Goal: Navigation & Orientation: Locate item on page

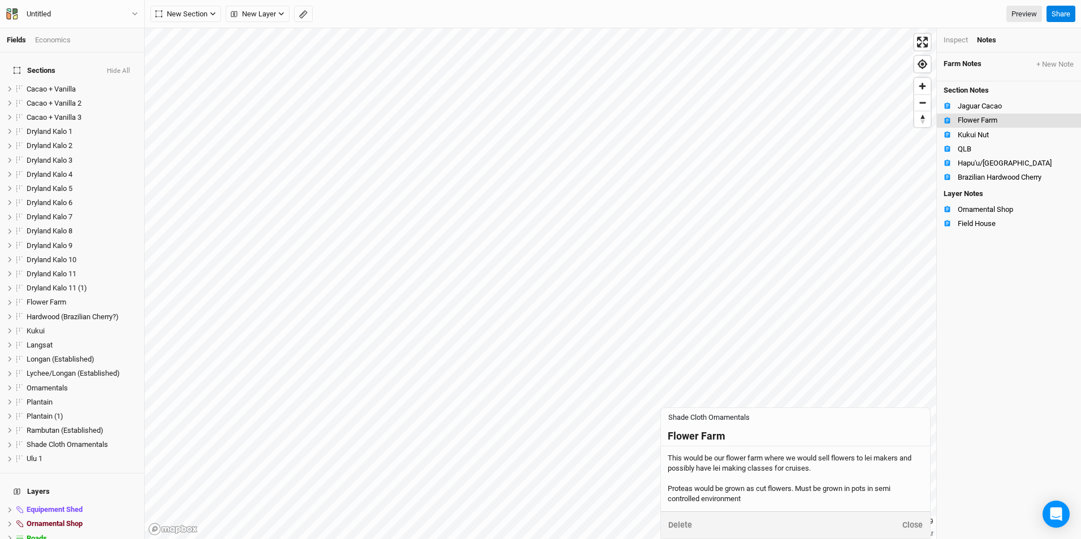
click at [994, 288] on div "Farm Notes + New Note Shade Cloth Ornamentals Flower Farm This would be our flo…" at bounding box center [1009, 296] width 144 height 487
click at [924, 105] on span "Zoom out" at bounding box center [922, 103] width 16 height 16
click at [921, 111] on button "Reset bearing to north" at bounding box center [922, 119] width 16 height 16
click at [921, 108] on span "Zoom out" at bounding box center [922, 103] width 16 height 16
click at [922, 43] on span "Enter fullscreen" at bounding box center [922, 42] width 16 height 16
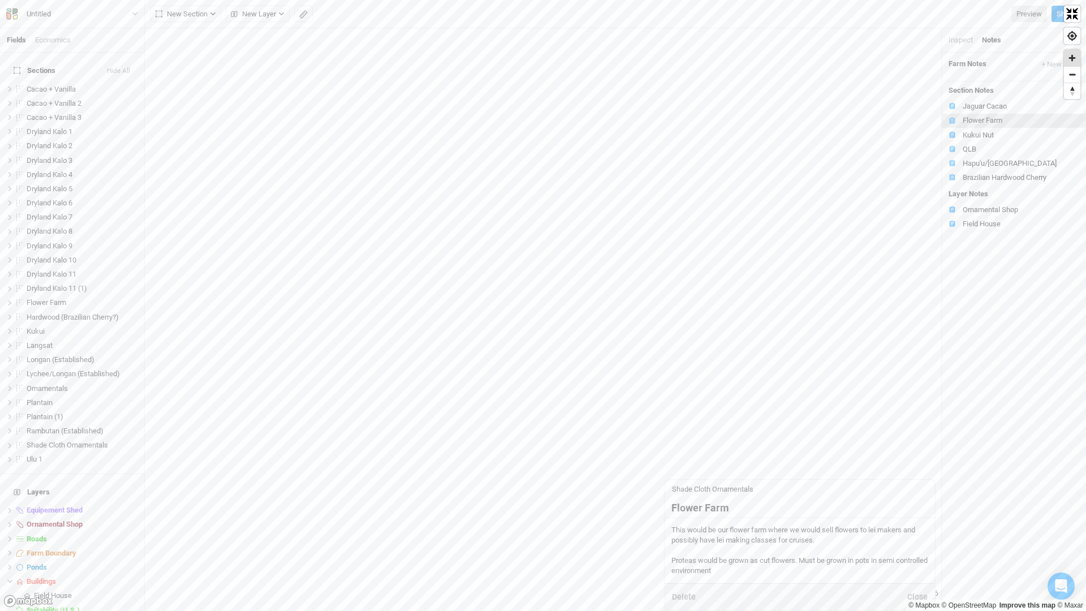
click at [1074, 58] on span "Zoom in" at bounding box center [1072, 58] width 16 height 16
click at [1074, 57] on span "Zoom in" at bounding box center [1072, 58] width 16 height 16
click at [1071, 16] on span "Exit fullscreen" at bounding box center [1072, 14] width 16 height 16
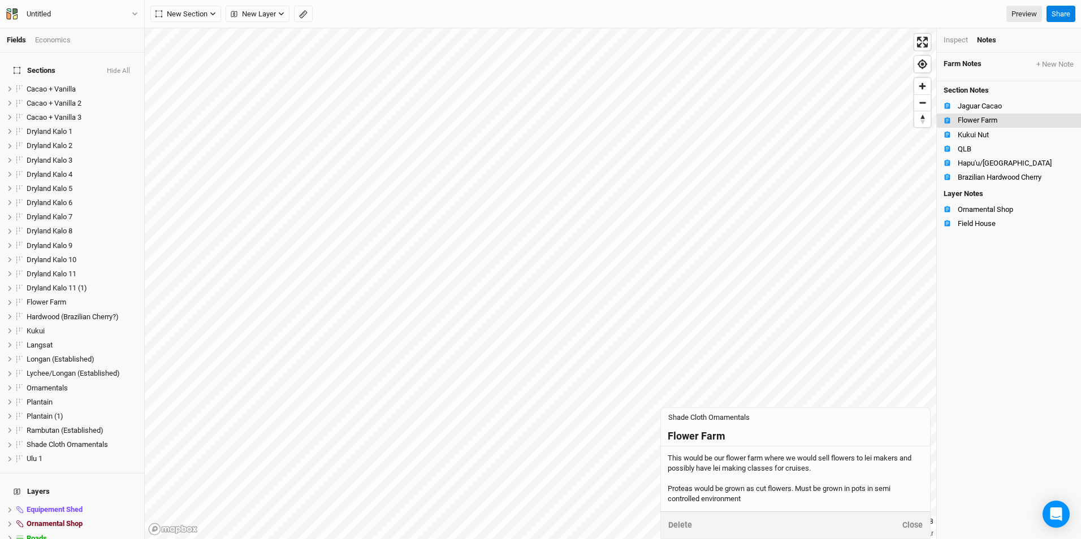
click at [48, 34] on div "Fields Economics" at bounding box center [72, 40] width 144 height 24
click at [51, 40] on div "Economics" at bounding box center [53, 40] width 36 height 10
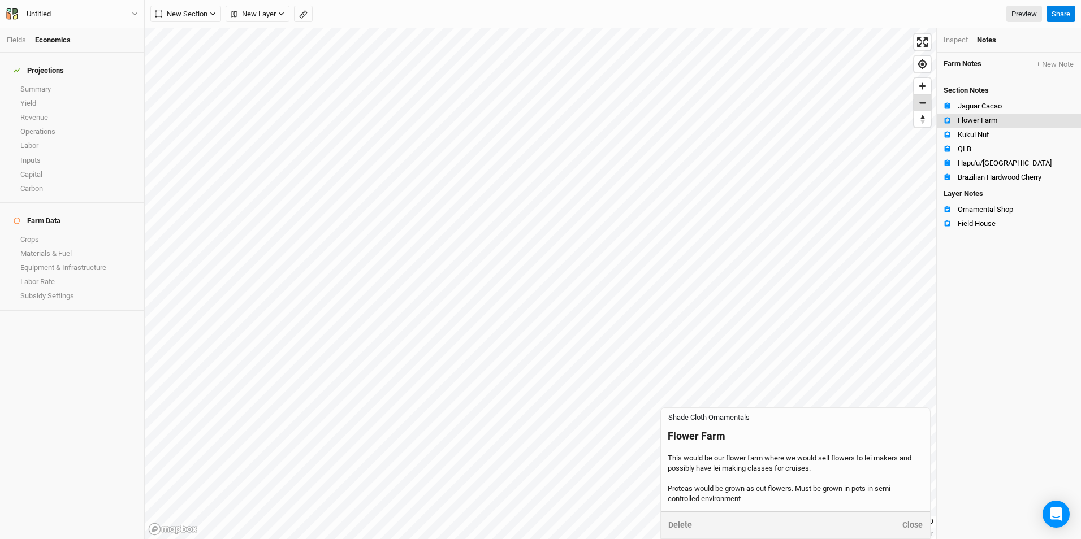
click at [925, 108] on span "Zoom out" at bounding box center [922, 103] width 16 height 16
click at [921, 87] on span "Zoom in" at bounding box center [922, 86] width 16 height 16
click at [722, 536] on div "© Mapbox © OpenStreetMap Improve this map © Maxar [GEOGRAPHIC_DATA] Inspect Not…" at bounding box center [613, 283] width 936 height 511
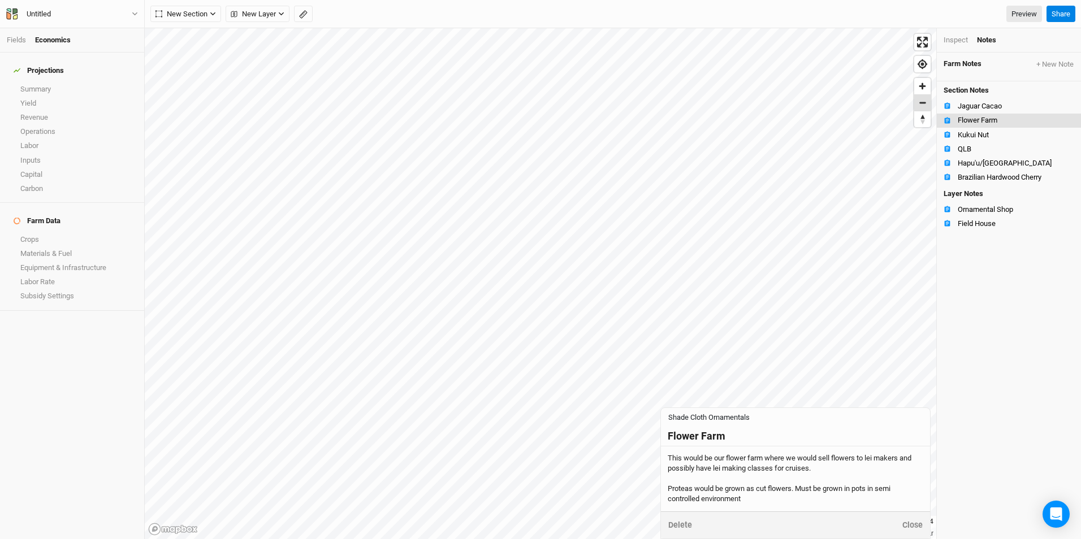
click at [925, 106] on span "Zoom out" at bounding box center [922, 103] width 16 height 16
click at [926, 83] on span "Zoom in" at bounding box center [922, 86] width 16 height 16
click at [923, 111] on button "Reset bearing to north" at bounding box center [922, 119] width 16 height 16
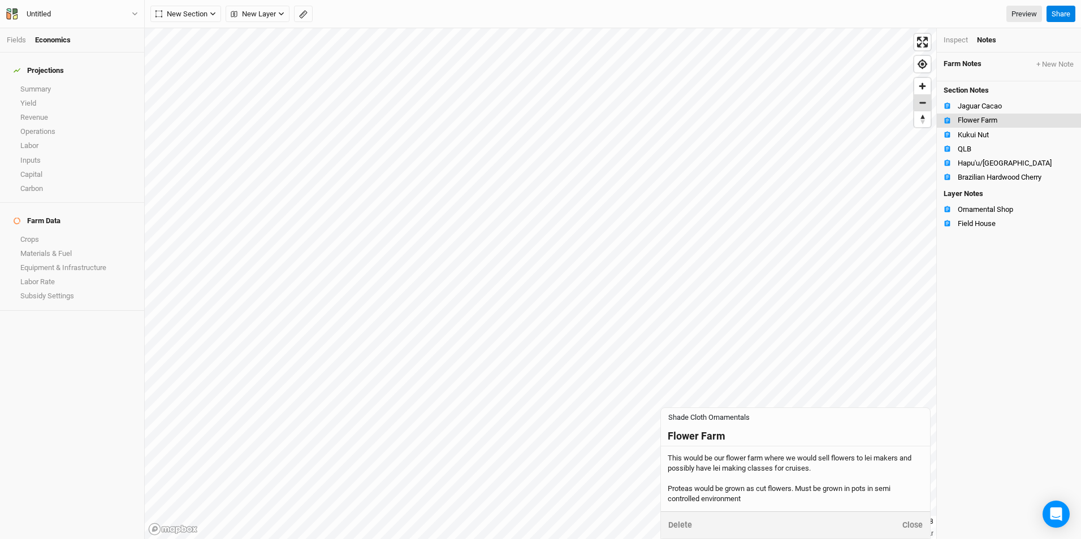
click at [922, 105] on span "Zoom out" at bounding box center [922, 103] width 16 height 16
